Goal: Task Accomplishment & Management: Complete application form

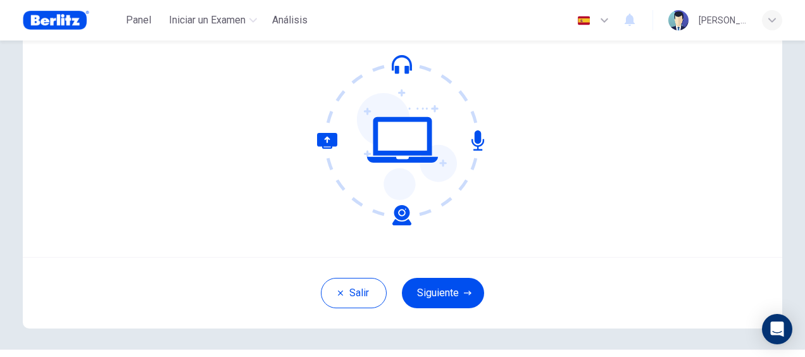
scroll to position [145, 0]
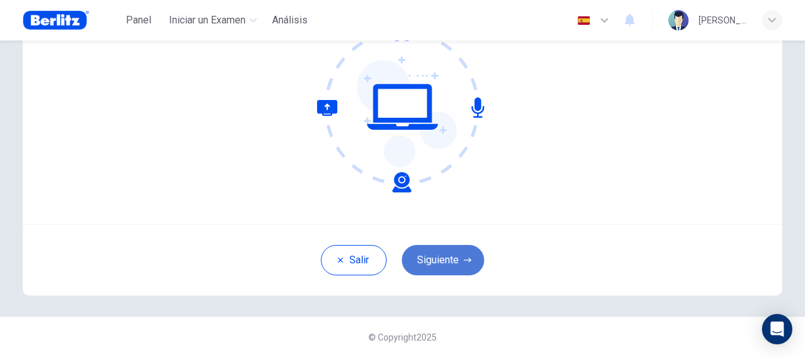
click at [447, 264] on button "Siguiente" at bounding box center [443, 260] width 82 height 30
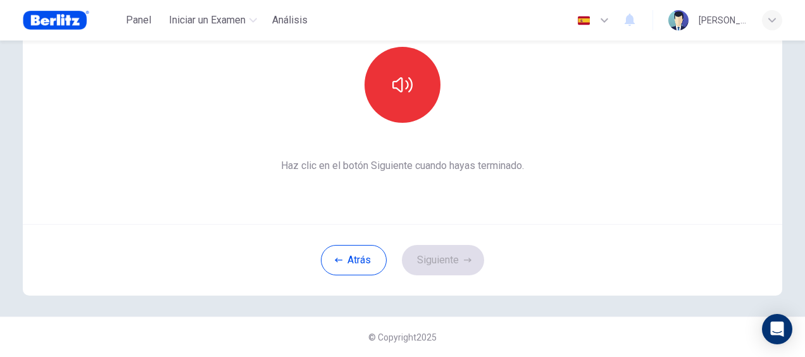
click at [541, 320] on div "© Copyright 2025" at bounding box center [402, 336] width 805 height 40
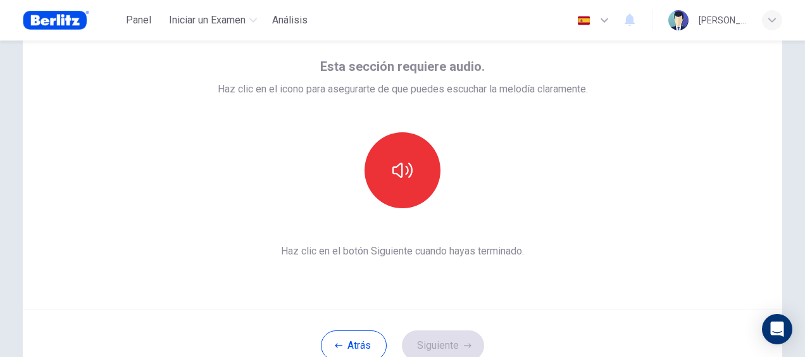
scroll to position [59, 0]
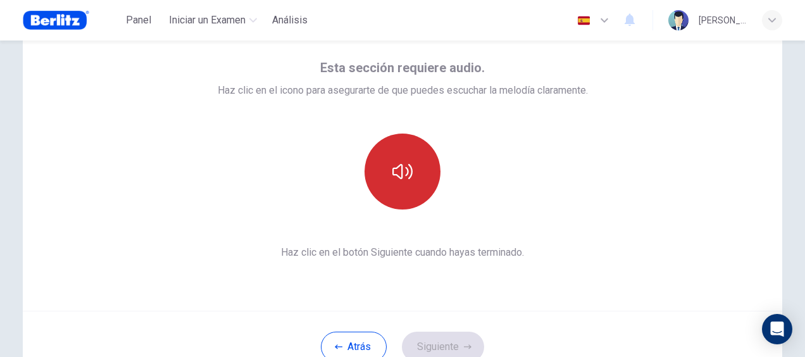
click at [396, 163] on icon "button" at bounding box center [402, 171] width 20 height 20
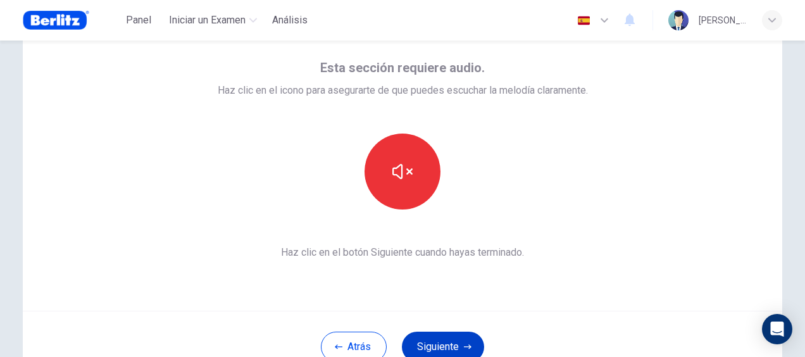
click at [454, 345] on button "Siguiente" at bounding box center [443, 346] width 82 height 30
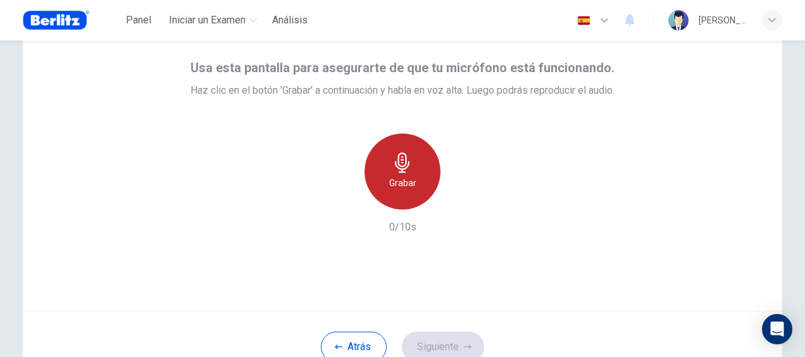
click at [405, 178] on h6 "Grabar" at bounding box center [402, 182] width 27 height 15
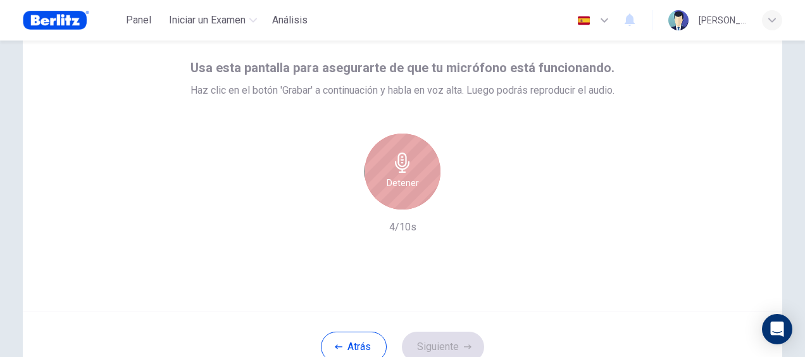
click at [405, 178] on h6 "Detener" at bounding box center [402, 182] width 32 height 15
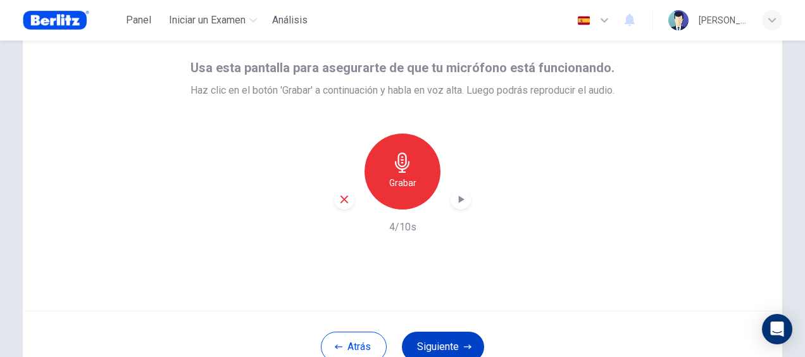
click at [442, 343] on button "Siguiente" at bounding box center [443, 346] width 82 height 30
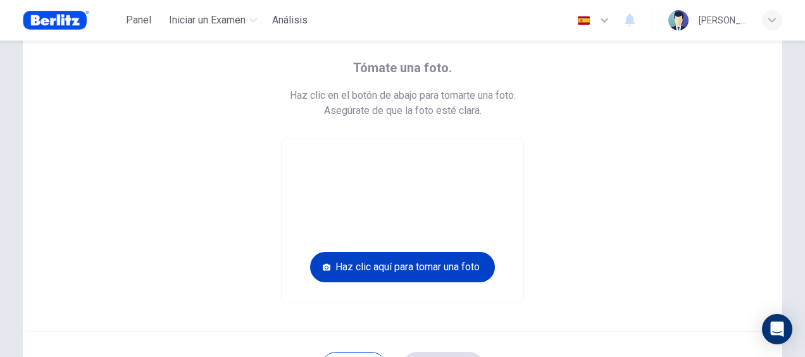
click at [402, 269] on button "Haz clic aquí para tomar una foto" at bounding box center [402, 267] width 185 height 30
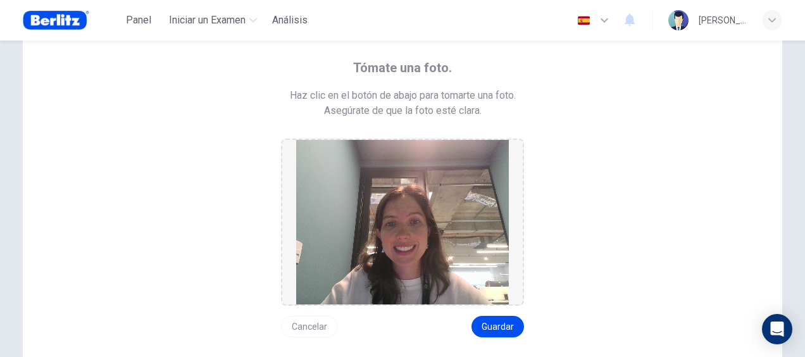
scroll to position [118, 0]
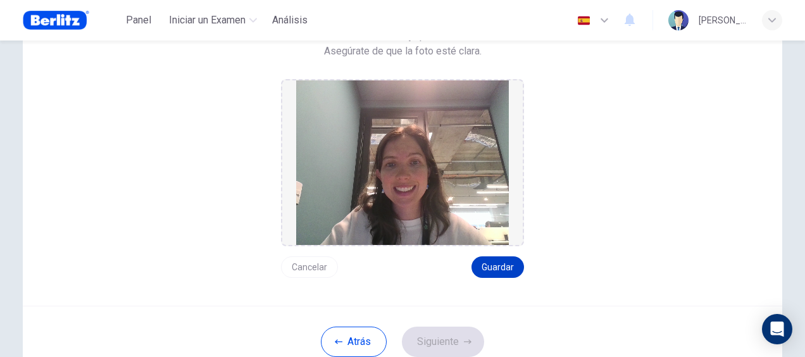
click at [503, 262] on button "Guardar" at bounding box center [497, 267] width 53 height 22
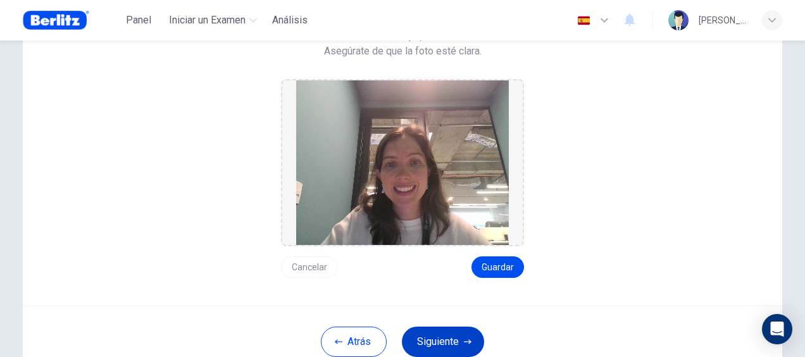
click at [443, 338] on button "Siguiente" at bounding box center [443, 341] width 82 height 30
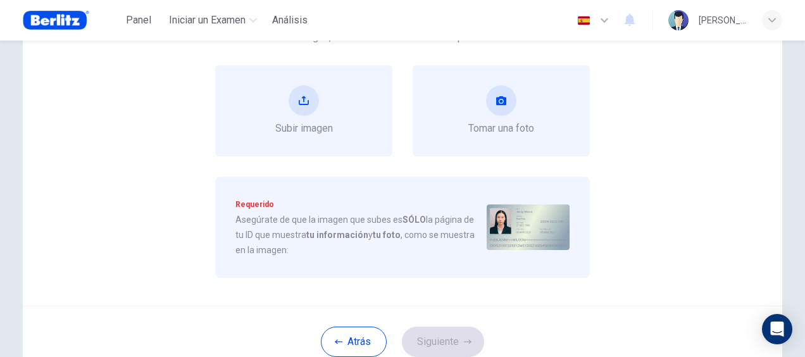
scroll to position [142, 0]
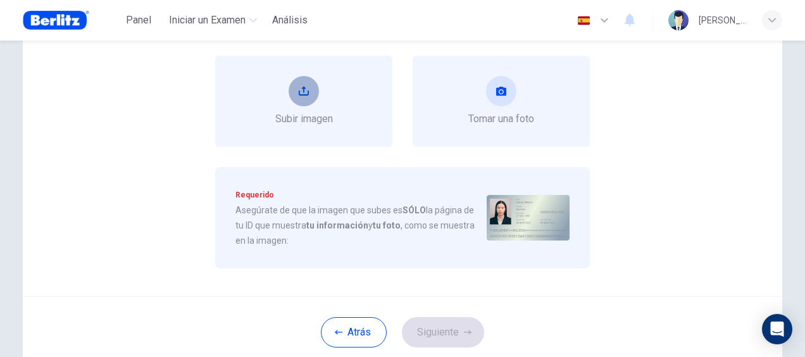
click at [299, 94] on icon "upload" at bounding box center [304, 91] width 10 height 9
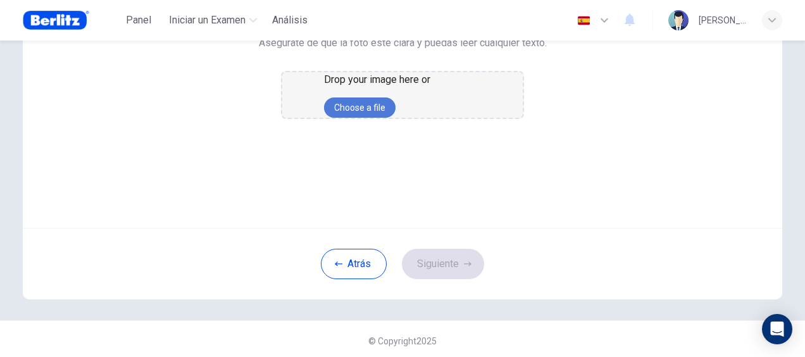
click at [395, 118] on button "Choose a file" at bounding box center [359, 107] width 71 height 20
click at [584, 119] on div "Sube una foto de tu ID. Haz clic en el botón de abajo para subir una foto de tu…" at bounding box center [402, 47] width 626 height 144
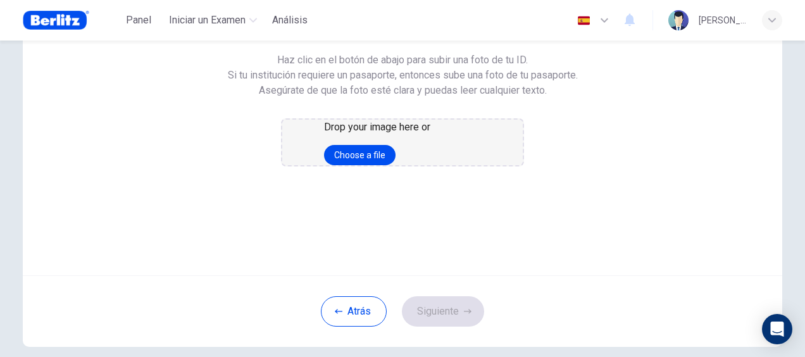
scroll to position [96, 0]
click at [582, 144] on div "Sube una foto de tu ID. Haz clic en el botón de abajo para subir una foto de tu…" at bounding box center [402, 93] width 626 height 144
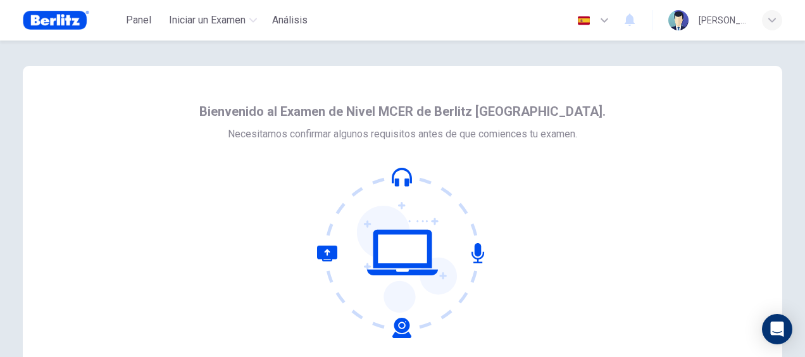
scroll to position [145, 0]
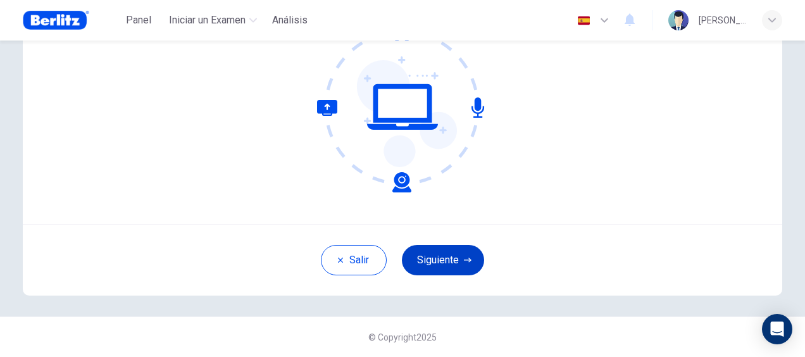
click at [435, 269] on button "Siguiente" at bounding box center [443, 260] width 82 height 30
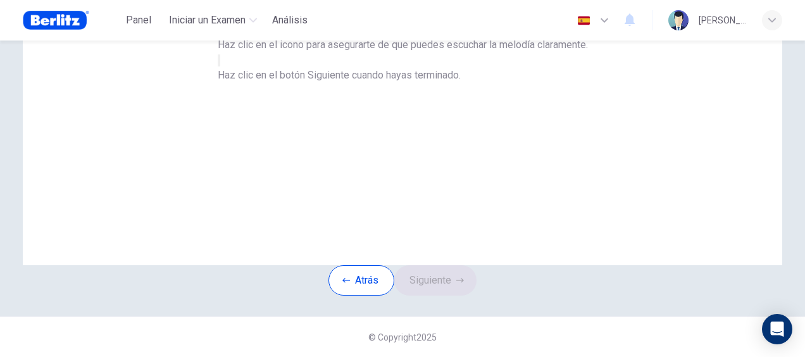
click at [220, 66] on button "button" at bounding box center [219, 60] width 3 height 12
click at [443, 273] on button "Siguiente" at bounding box center [435, 280] width 82 height 30
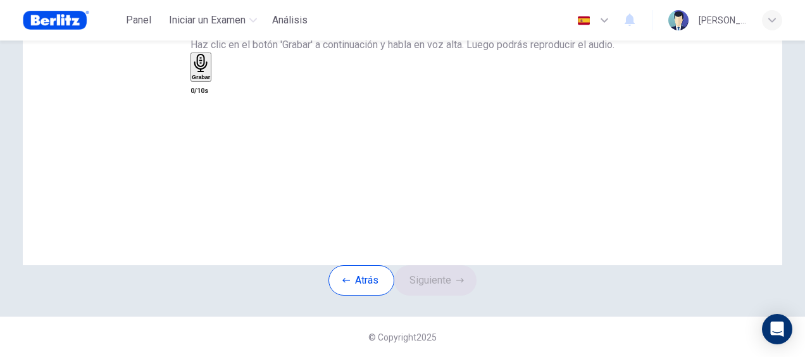
click at [210, 80] on div "Grabar" at bounding box center [201, 67] width 18 height 27
click at [213, 158] on h6 "Detener" at bounding box center [202, 161] width 21 height 6
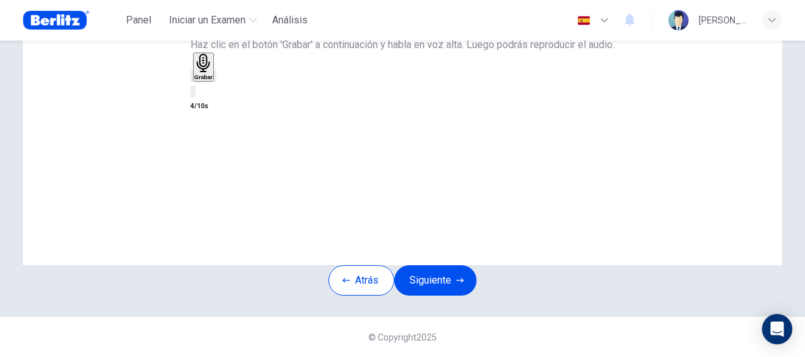
click at [454, 265] on div "Atrás Siguiente" at bounding box center [402, 280] width 148 height 30
click at [456, 265] on button "Siguiente" at bounding box center [435, 280] width 82 height 30
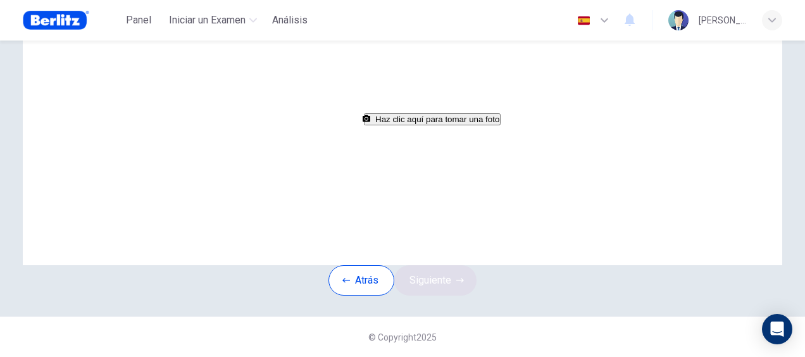
scroll to position [166, 0]
click at [416, 125] on button "Haz clic aquí para tomar una foto" at bounding box center [432, 119] width 137 height 12
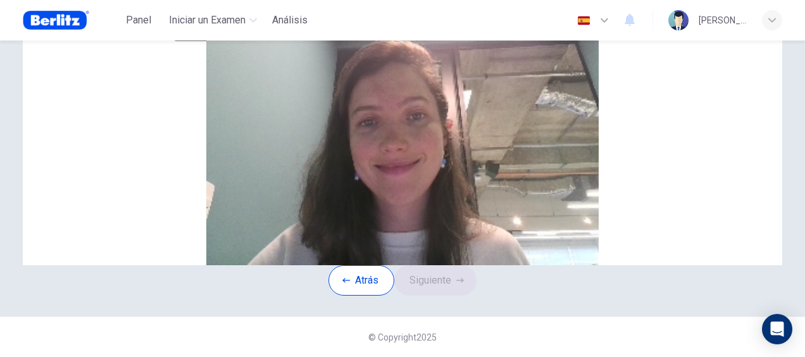
click at [244, 41] on button "Guardar" at bounding box center [227, 35] width 34 height 12
click at [450, 295] on button "Siguiente" at bounding box center [435, 280] width 82 height 30
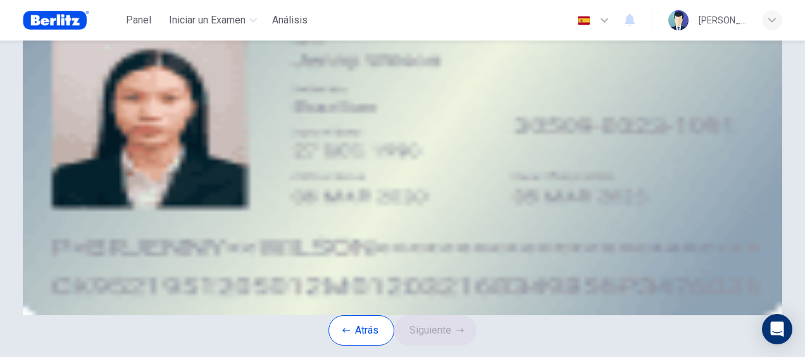
scroll to position [54, 0]
click at [344, 108] on div "Subir imagen" at bounding box center [402, 99] width 626 height 15
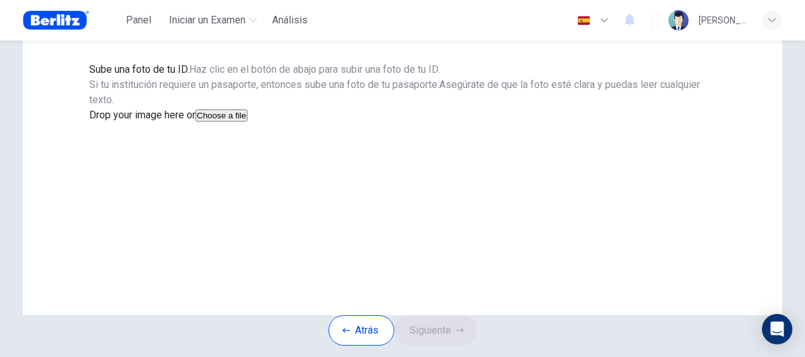
click at [247, 121] on button "Choose a file" at bounding box center [221, 115] width 52 height 12
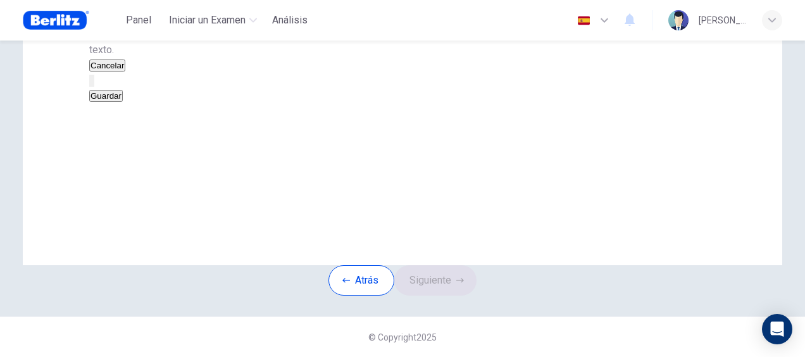
scroll to position [133, 0]
click at [490, 103] on div "Cancelar Guardar" at bounding box center [402, 81] width 626 height 46
click at [123, 102] on button "Guardar" at bounding box center [106, 96] width 34 height 12
click at [449, 295] on button "Siguiente" at bounding box center [435, 280] width 82 height 30
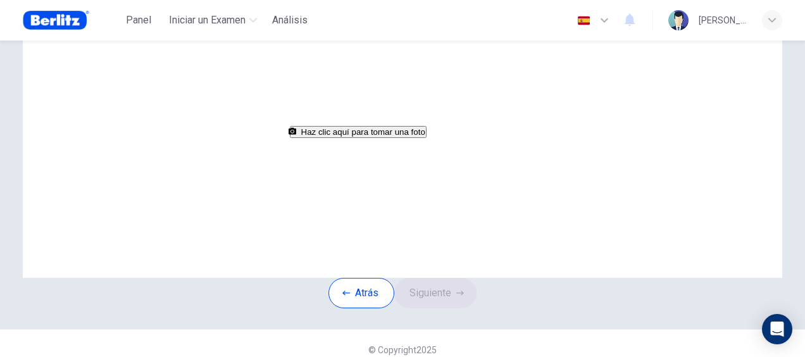
scroll to position [92, 0]
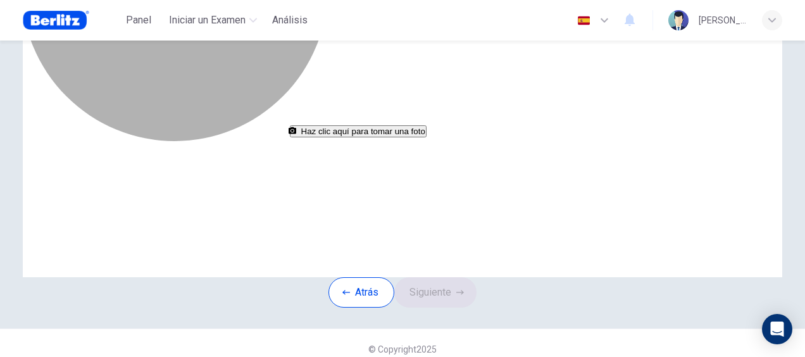
click at [426, 137] on button "Haz clic aquí para tomar una foto" at bounding box center [358, 131] width 137 height 12
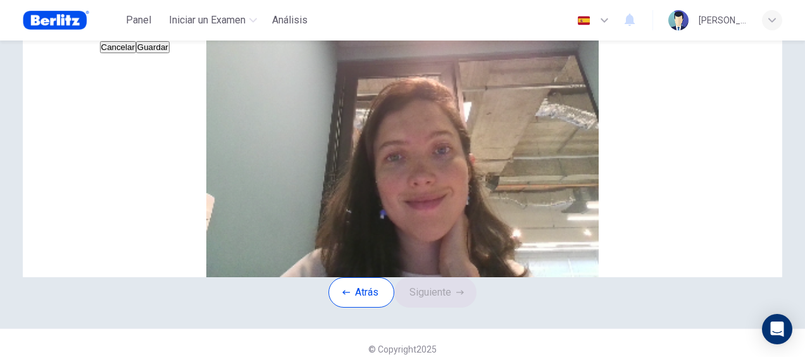
click at [170, 53] on button "Guardar" at bounding box center [153, 47] width 34 height 12
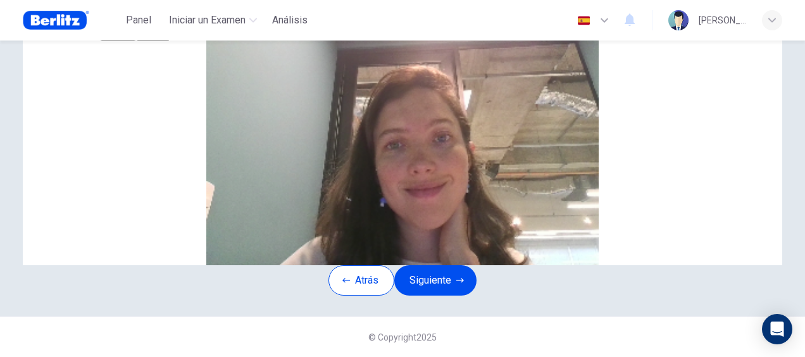
scroll to position [199, 0]
click at [454, 265] on button "Siguiente" at bounding box center [435, 280] width 82 height 30
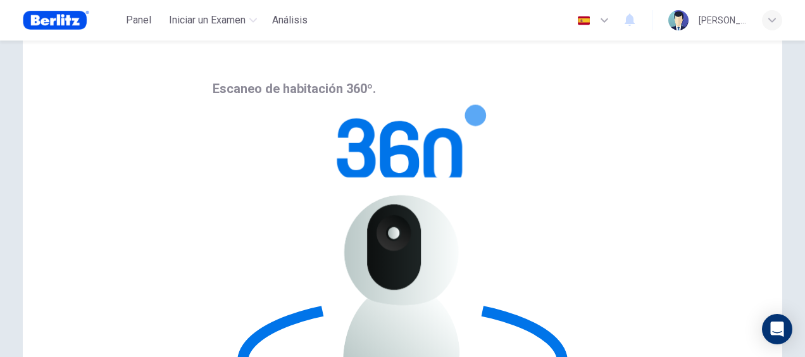
scroll to position [39, 0]
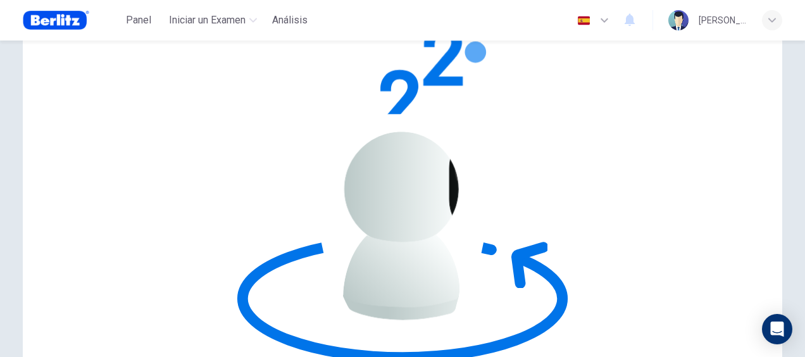
scroll to position [103, 0]
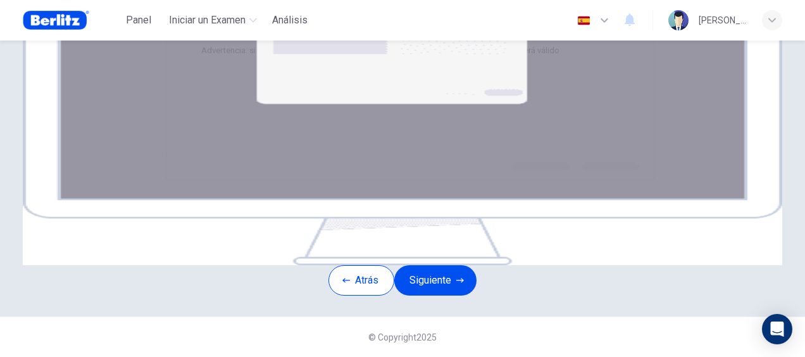
scroll to position [263, 0]
click at [452, 265] on button "Siguiente" at bounding box center [435, 280] width 82 height 30
click at [401, 117] on img at bounding box center [402, 113] width 759 height 304
click at [409, 176] on img at bounding box center [402, 113] width 759 height 304
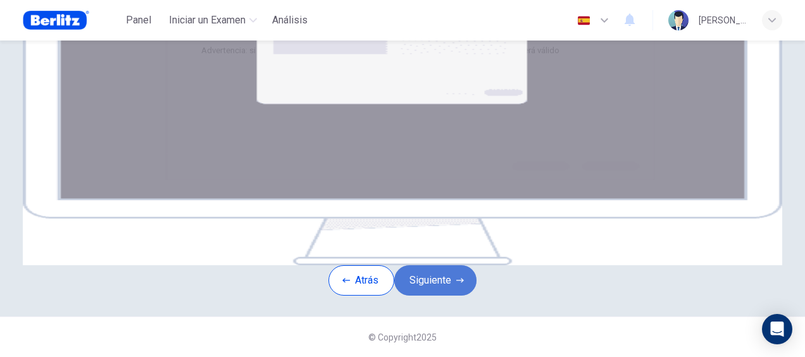
click at [436, 295] on button "Siguiente" at bounding box center [435, 280] width 82 height 30
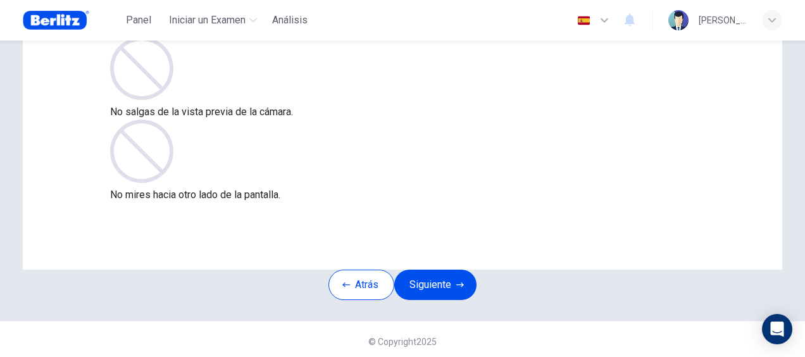
scroll to position [115, 0]
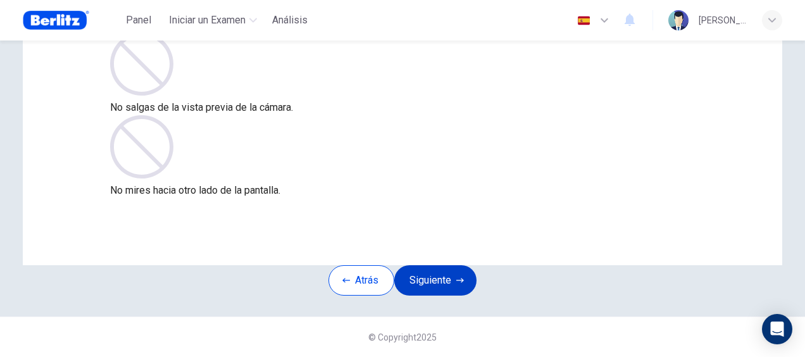
click at [443, 286] on button "Siguiente" at bounding box center [435, 280] width 82 height 30
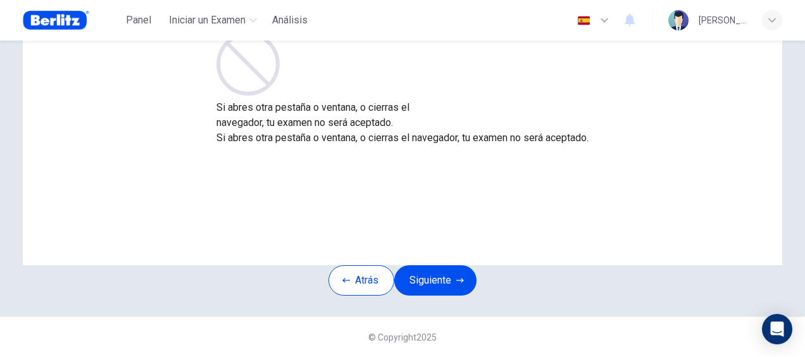
scroll to position [145, 0]
click at [448, 265] on button "Siguiente" at bounding box center [435, 280] width 82 height 30
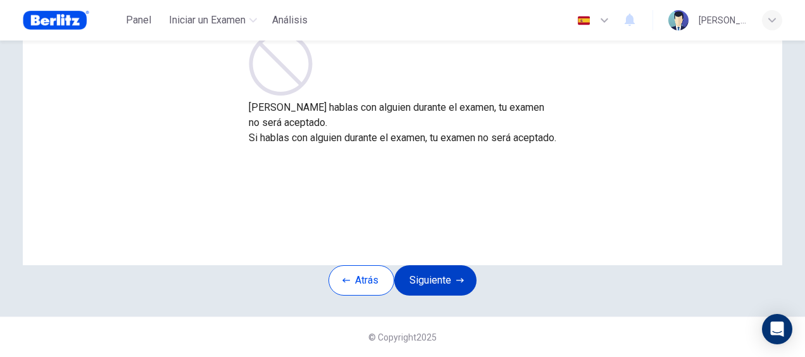
click at [448, 265] on button "Siguiente" at bounding box center [435, 280] width 82 height 30
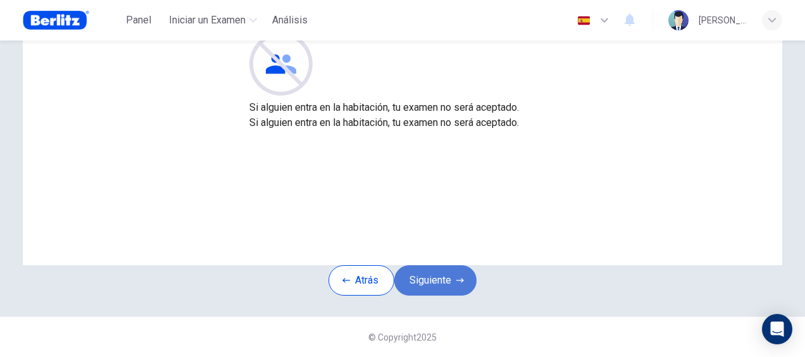
click at [448, 265] on button "Siguiente" at bounding box center [435, 280] width 82 height 30
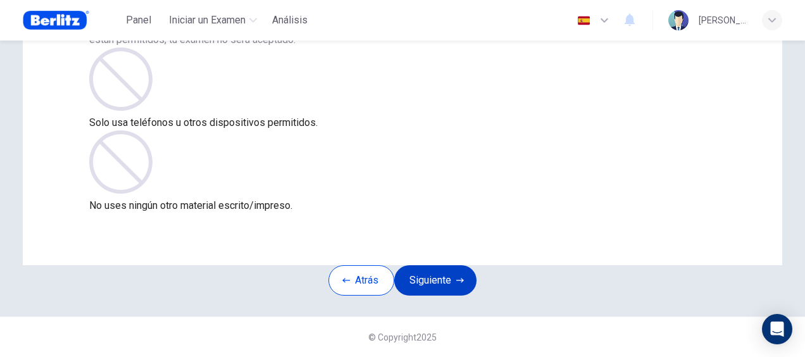
click at [448, 265] on button "Siguiente" at bounding box center [435, 280] width 82 height 30
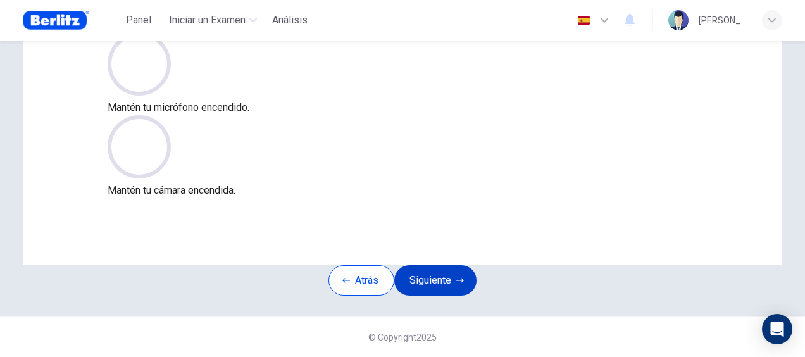
click at [448, 265] on button "Siguiente" at bounding box center [435, 280] width 82 height 30
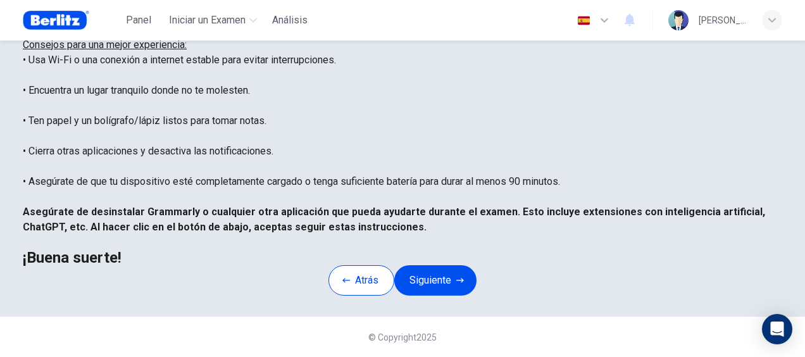
scroll to position [306, 0]
click at [431, 265] on button "Siguiente" at bounding box center [435, 280] width 82 height 30
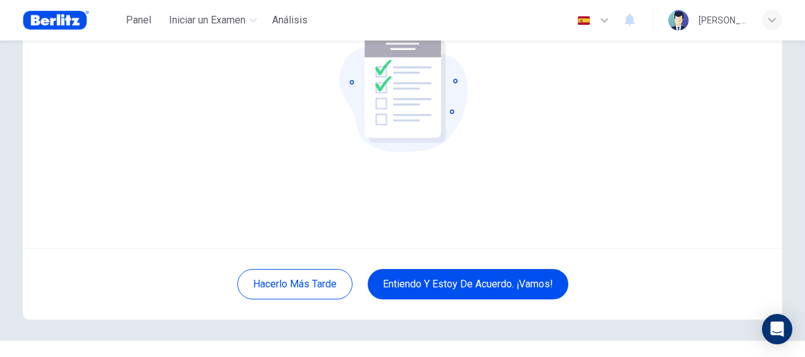
scroll to position [145, 0]
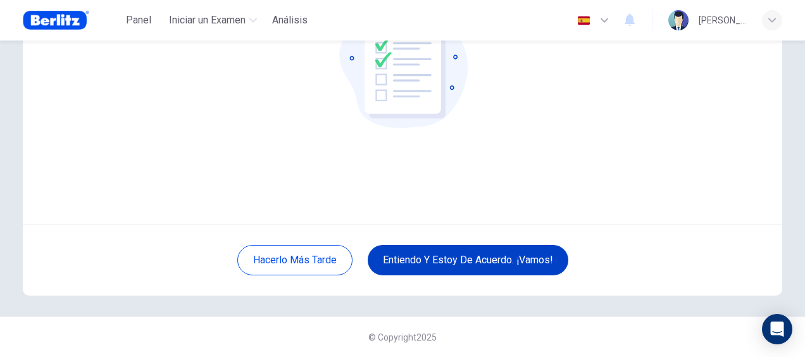
click at [438, 264] on button "Entiendo y estoy de acuerdo. ¡Vamos!" at bounding box center [468, 260] width 201 height 30
click at [464, 259] on button "Entiendo y estoy de acuerdo. ¡Vamos!" at bounding box center [468, 260] width 201 height 30
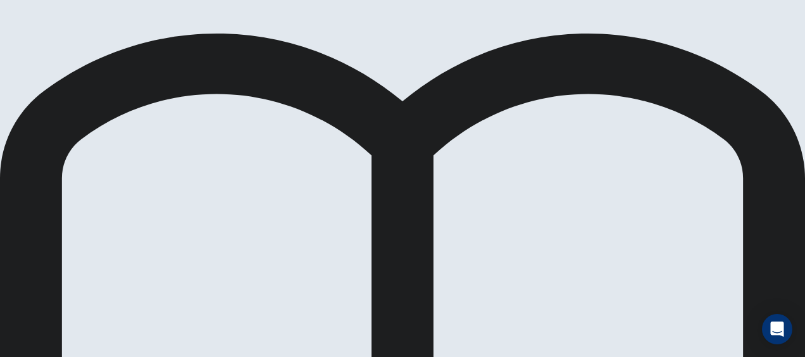
scroll to position [271, 0]
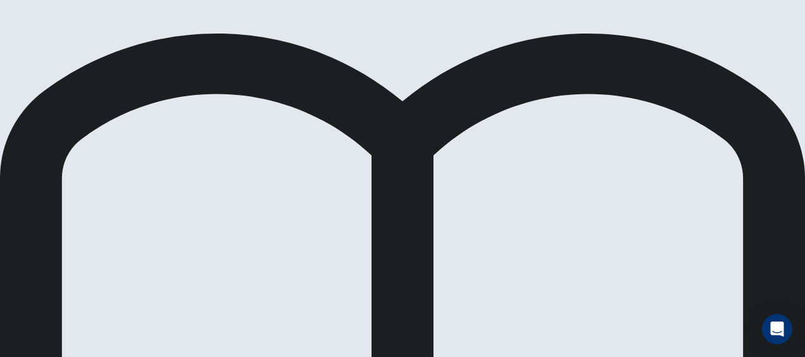
scroll to position [39, 0]
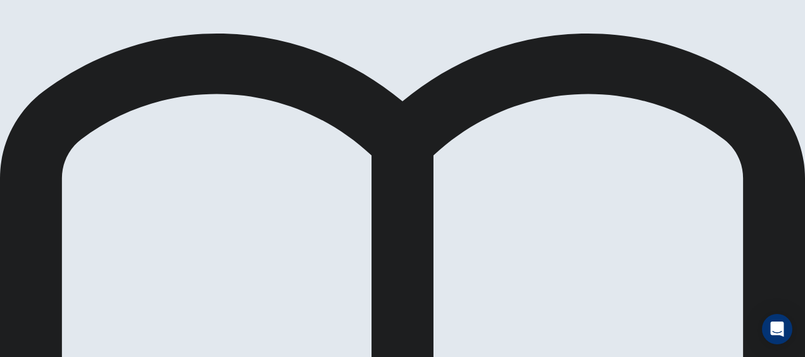
scroll to position [290, 0]
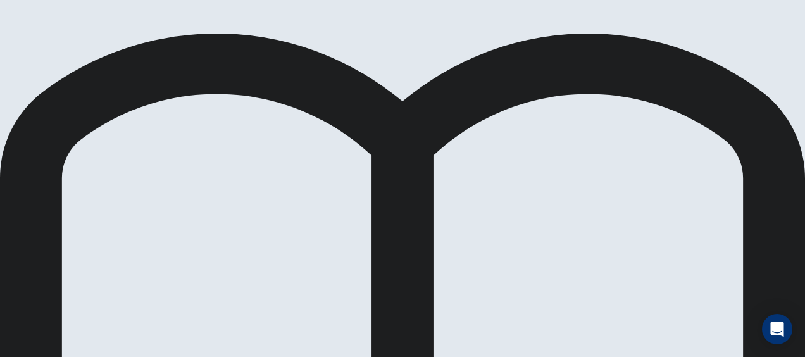
scroll to position [0, 0]
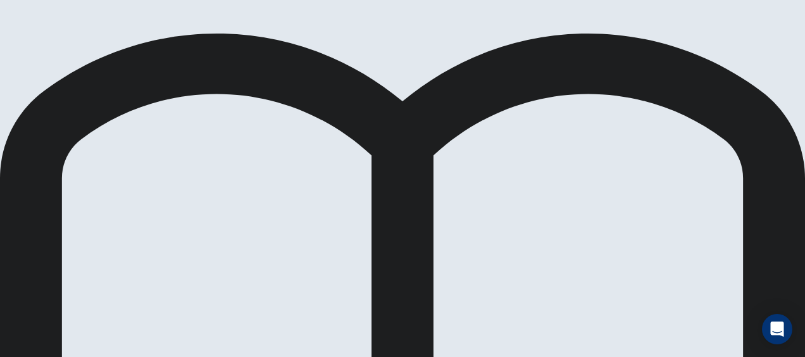
scroll to position [81, 0]
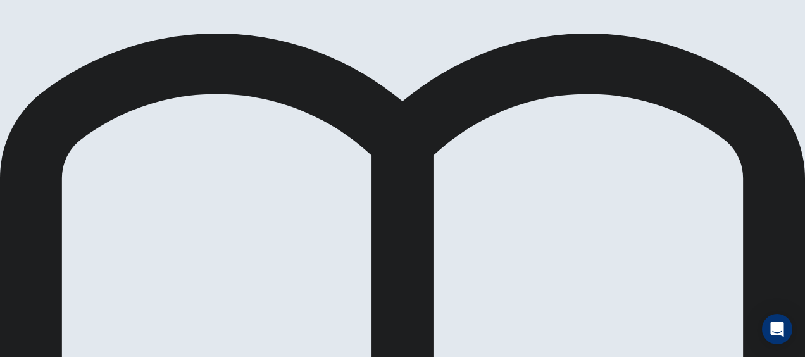
scroll to position [6, 0]
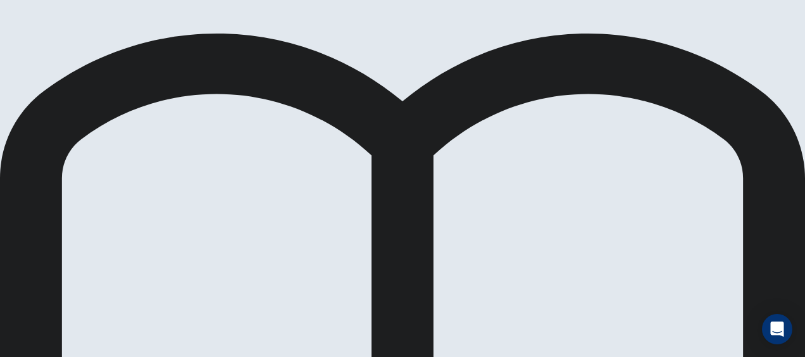
scroll to position [77, 0]
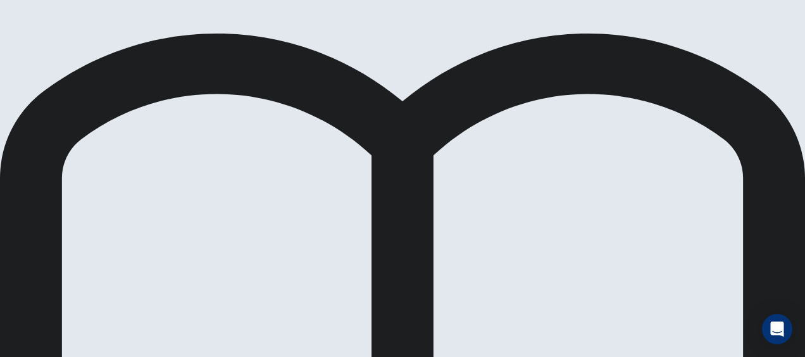
scroll to position [60, 0]
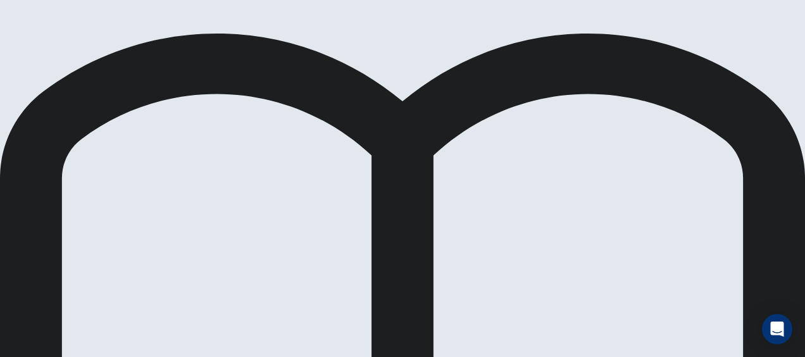
scroll to position [61, 0]
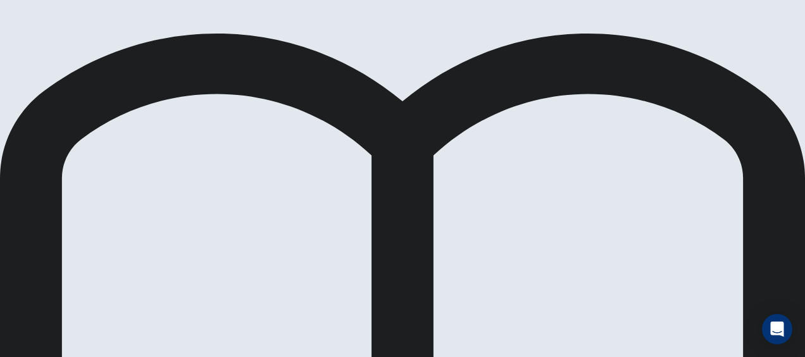
scroll to position [0, 0]
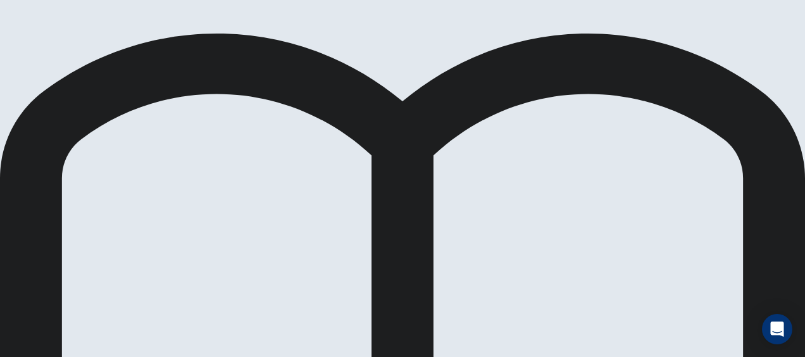
scroll to position [30, 0]
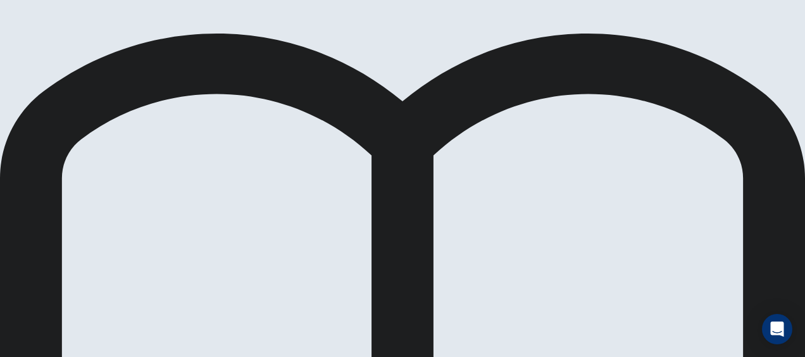
scroll to position [209, 0]
drag, startPoint x: 130, startPoint y: 185, endPoint x: 377, endPoint y: 170, distance: 247.8
drag, startPoint x: 154, startPoint y: 223, endPoint x: 386, endPoint y: 225, distance: 232.1
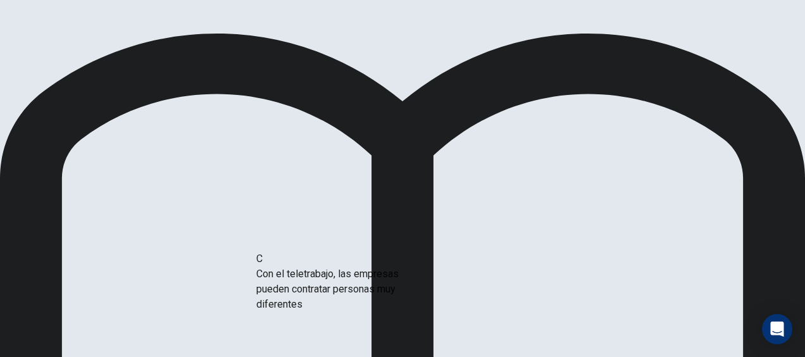
drag, startPoint x: 154, startPoint y: 238, endPoint x: 409, endPoint y: 276, distance: 257.7
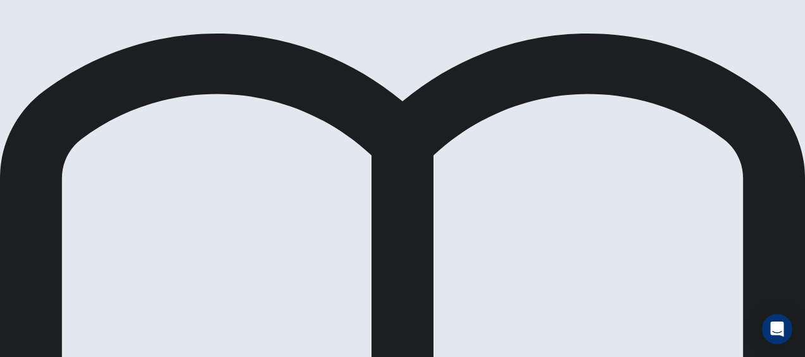
scroll to position [288, 0]
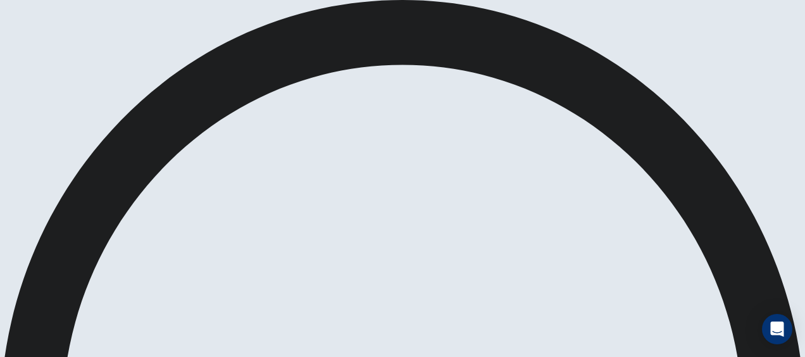
scroll to position [185, 0]
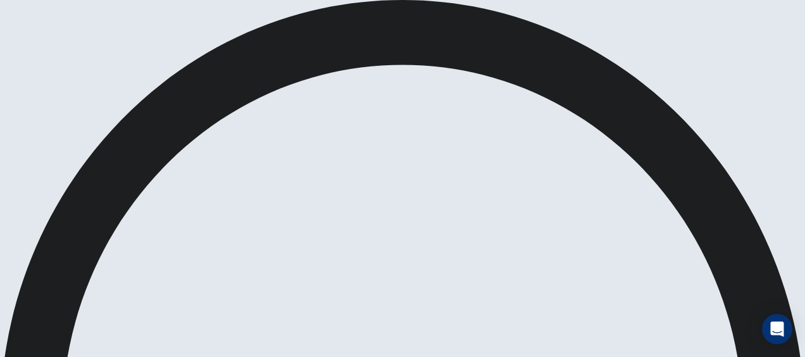
scroll to position [78, 0]
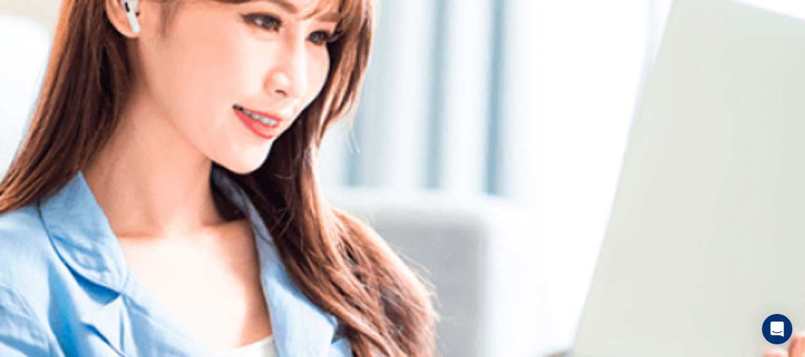
scroll to position [0, 0]
drag, startPoint x: 773, startPoint y: 77, endPoint x: 757, endPoint y: 75, distance: 16.6
click at [782, 73] on span at bounding box center [782, 73] width 0 height 0
type input "***"
drag, startPoint x: 757, startPoint y: 77, endPoint x: 748, endPoint y: 75, distance: 8.4
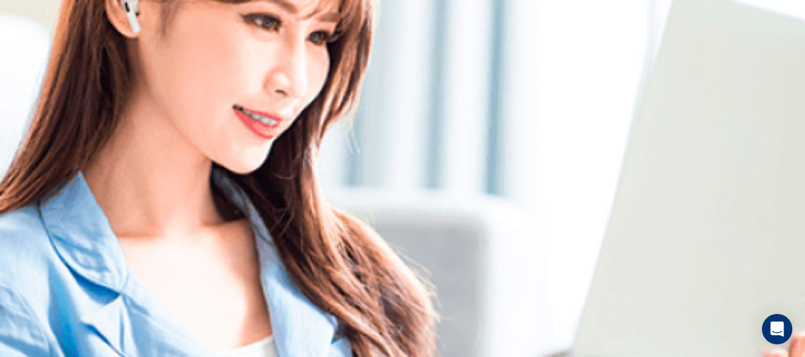
click at [782, 73] on span at bounding box center [782, 73] width 0 height 0
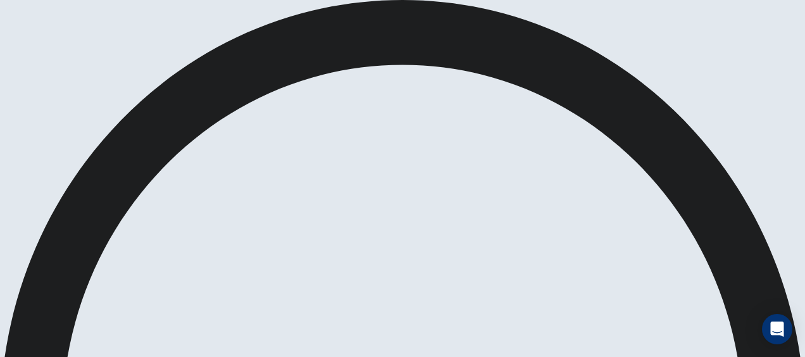
scroll to position [30, 0]
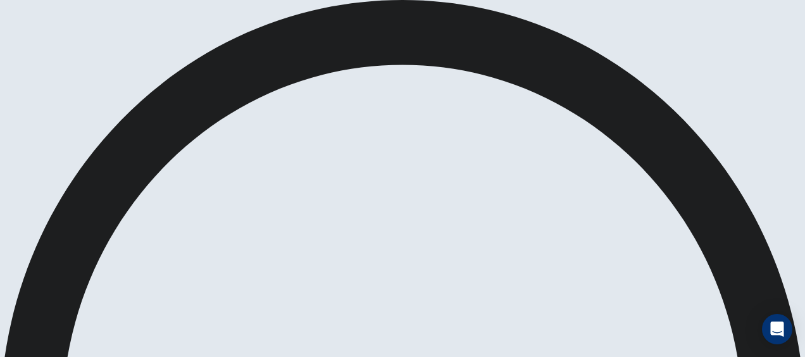
drag, startPoint x: 286, startPoint y: 172, endPoint x: 383, endPoint y: 171, distance: 97.4
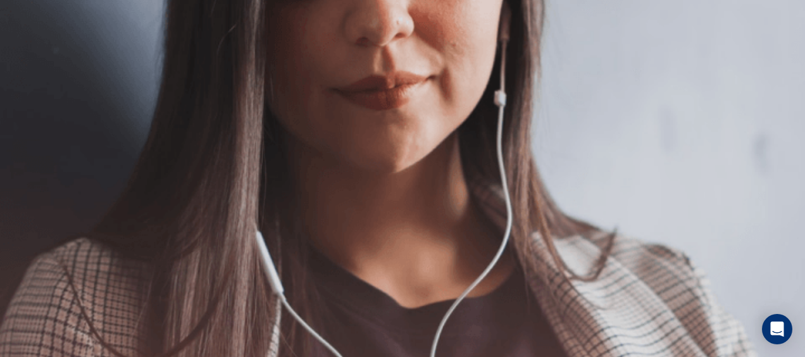
scroll to position [402, 0]
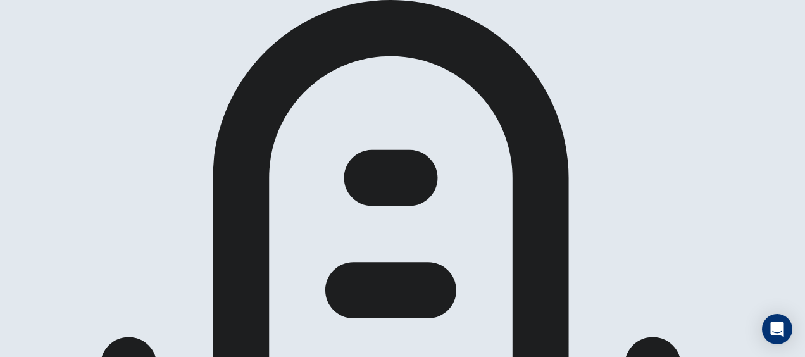
scroll to position [321, 0]
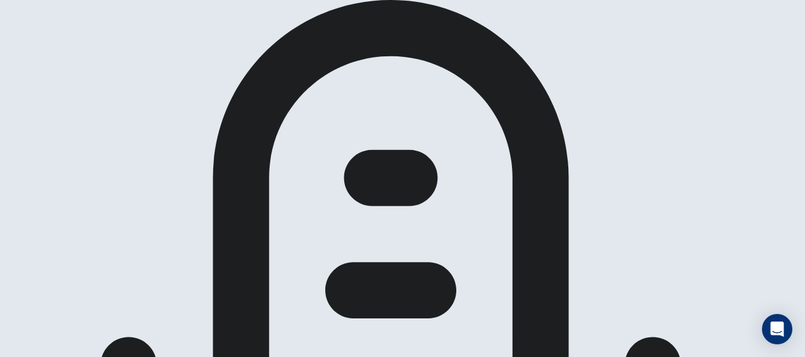
scroll to position [402, 0]
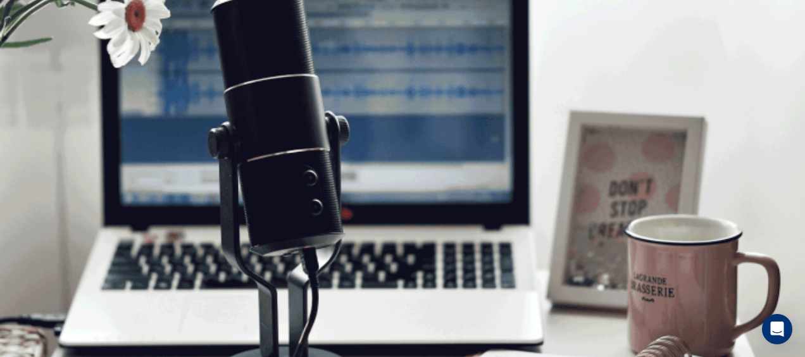
scroll to position [36, 0]
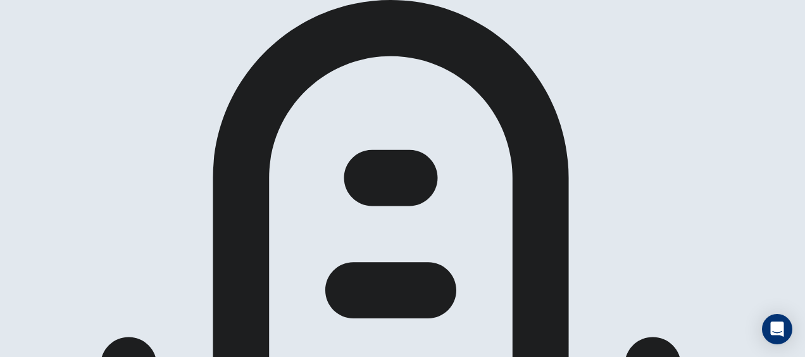
scroll to position [47, 0]
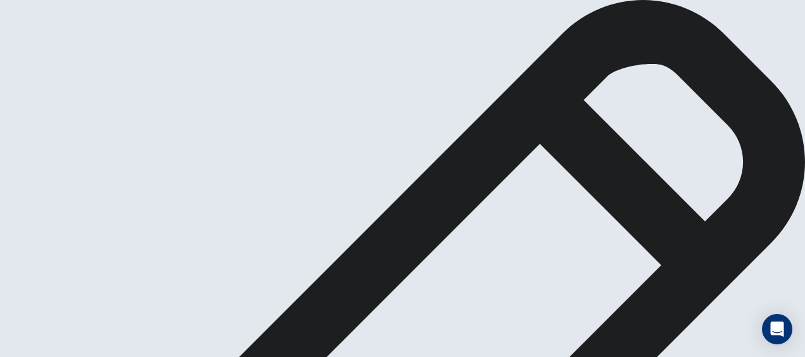
scroll to position [73, 0]
drag, startPoint x: 114, startPoint y: 163, endPoint x: 310, endPoint y: 166, distance: 196.1
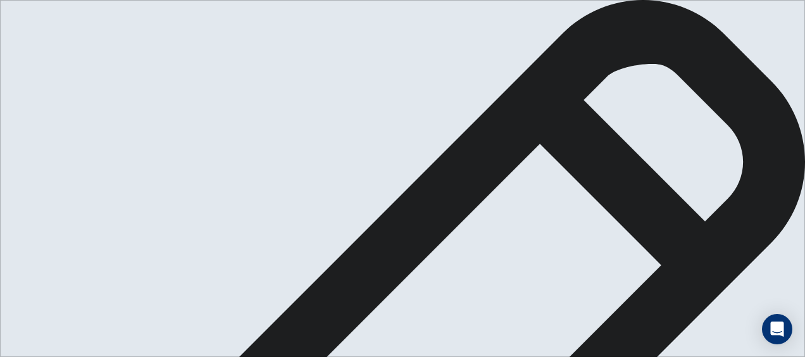
scroll to position [70, 0]
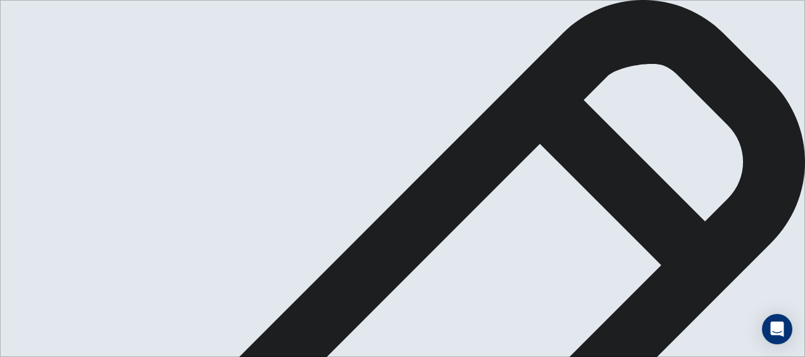
drag, startPoint x: 451, startPoint y: 184, endPoint x: 586, endPoint y: 187, distance: 135.4
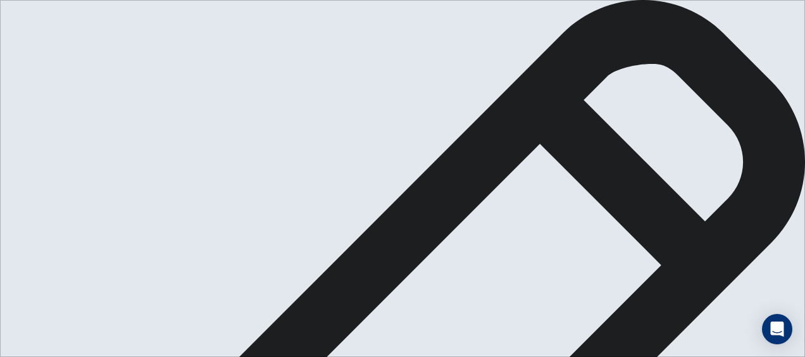
drag, startPoint x: 442, startPoint y: 206, endPoint x: 667, endPoint y: 206, distance: 225.2
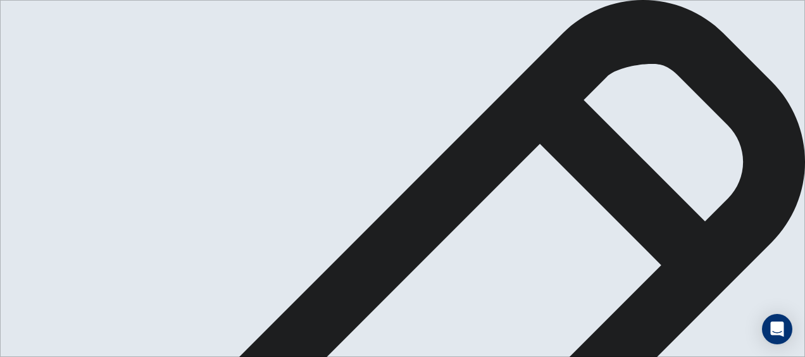
drag, startPoint x: 538, startPoint y: 218, endPoint x: 726, endPoint y: 230, distance: 188.9
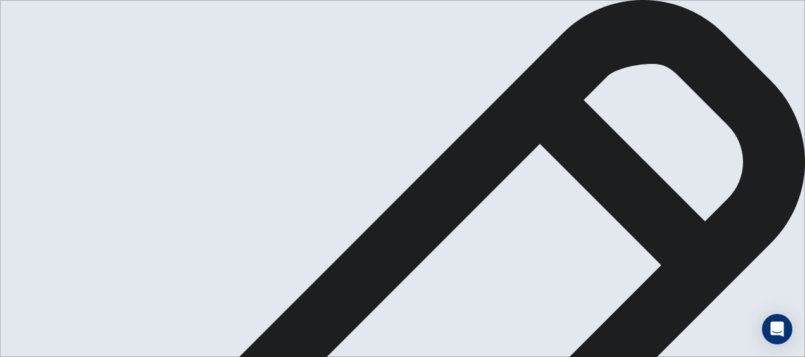
type textarea "**********"
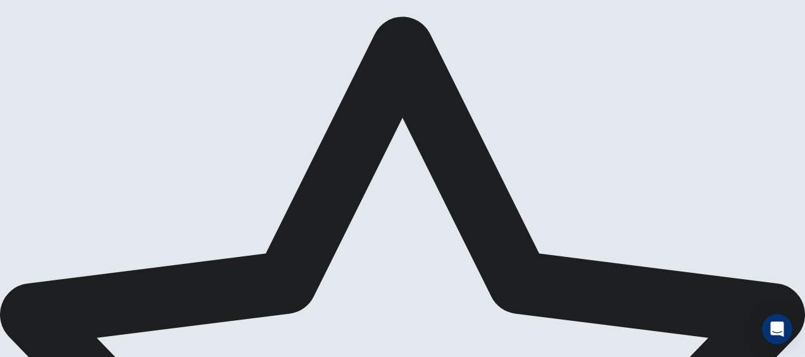
scroll to position [0, 0]
